Goal: Information Seeking & Learning: Learn about a topic

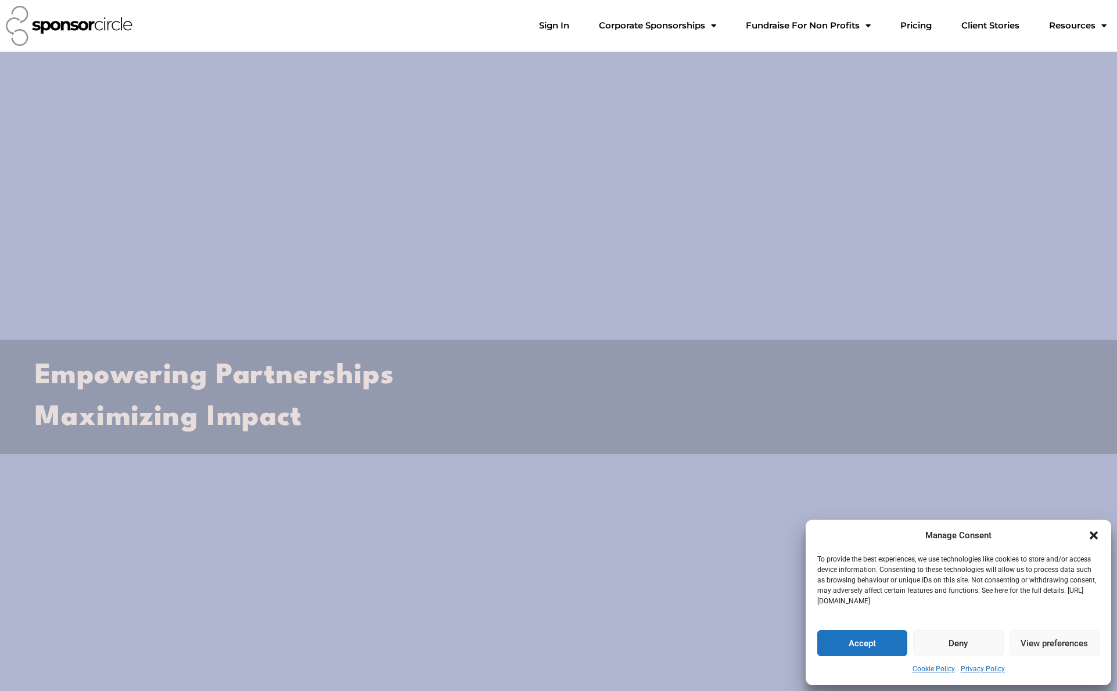
click at [854, 645] on button "Accept" at bounding box center [862, 643] width 90 height 26
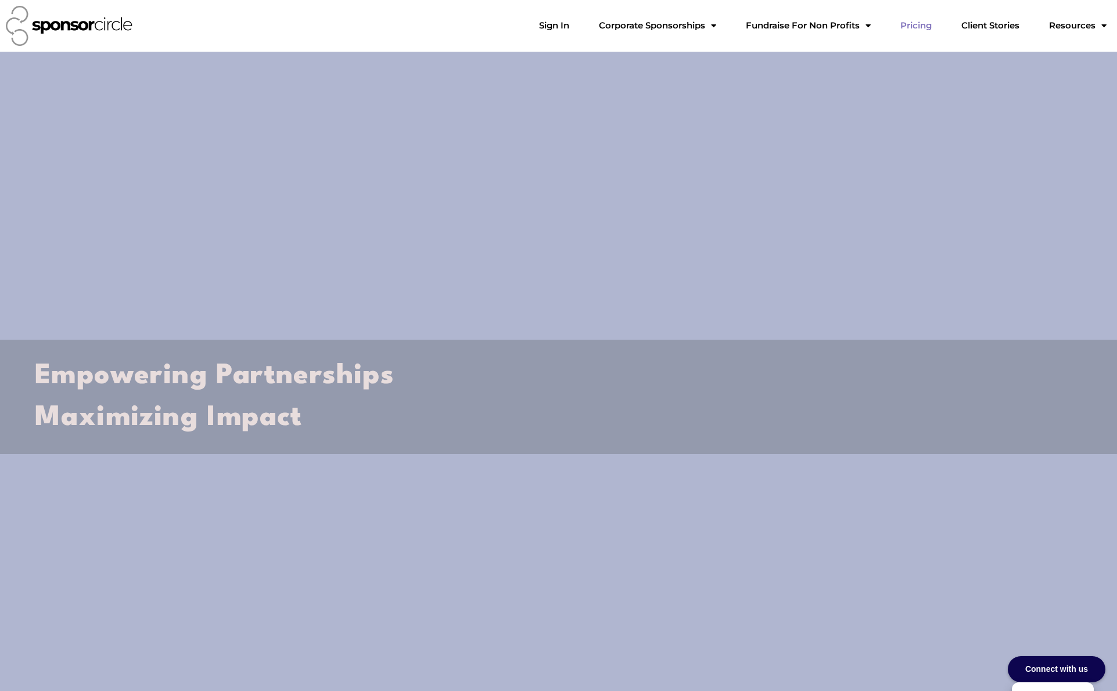
click at [907, 23] on link "Pricing" at bounding box center [916, 25] width 50 height 23
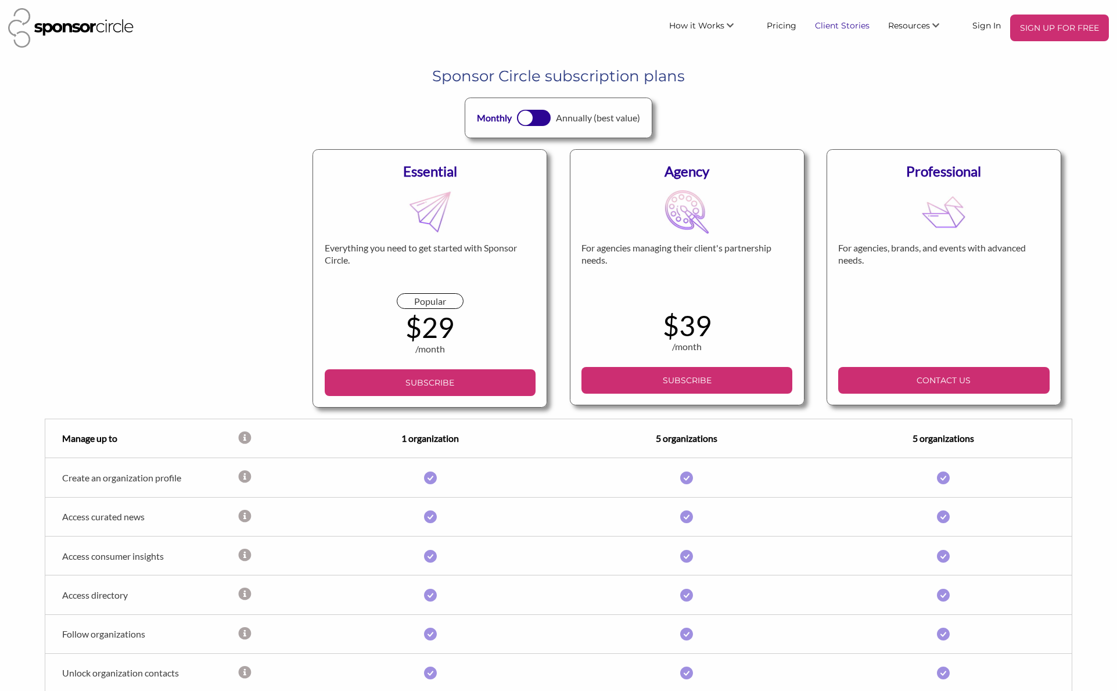
click at [819, 27] on link "Client Stories" at bounding box center [842, 25] width 73 height 21
